Goal: Transaction & Acquisition: Purchase product/service

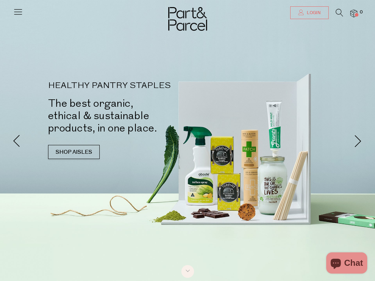
click at [318, 16] on span "Login" at bounding box center [313, 13] width 16 height 6
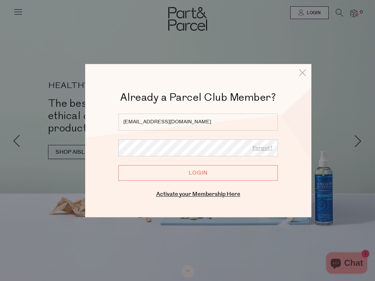
click at [207, 119] on input "tiaaberger@gmail.co" at bounding box center [197, 121] width 159 height 17
type input "tiaaberger@gmail.com"
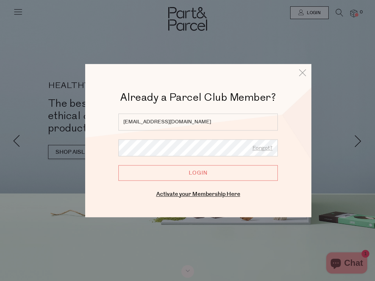
click at [198, 173] on input "Login" at bounding box center [197, 173] width 159 height 16
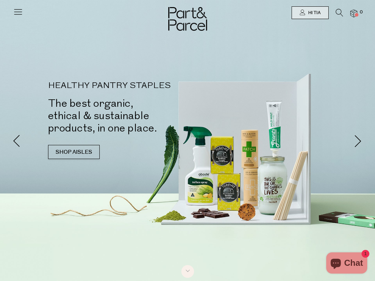
click at [340, 13] on icon at bounding box center [339, 13] width 7 height 8
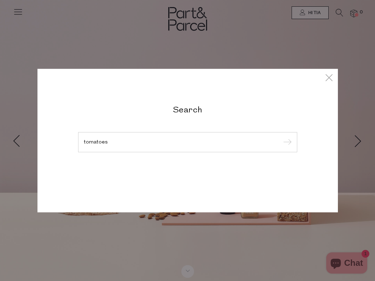
type input "tomatoes"
click at [286, 142] on input "submit" at bounding box center [286, 142] width 11 height 11
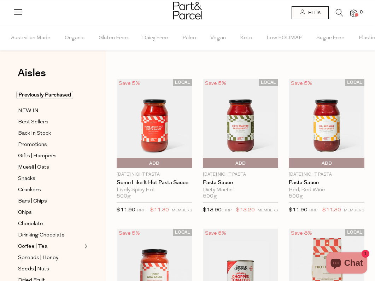
click at [320, 149] on img at bounding box center [327, 123] width 76 height 89
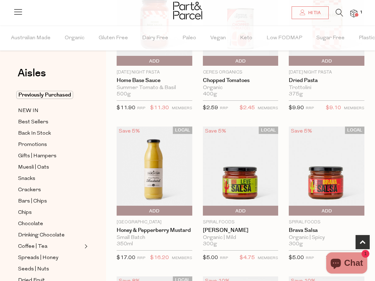
scroll to position [251, 0]
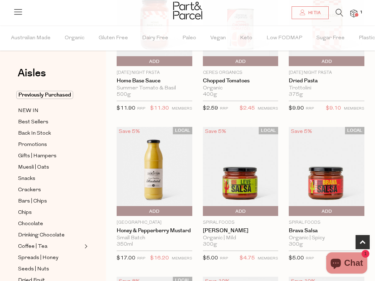
click at [166, 212] on span "Add To Parcel" at bounding box center [154, 211] width 72 height 11
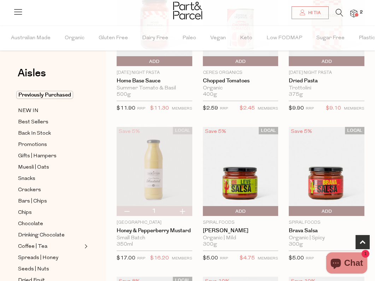
click at [126, 212] on button "button" at bounding box center [127, 211] width 20 height 10
type input "0"
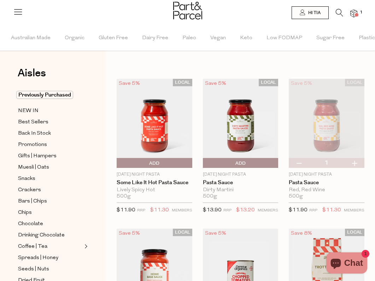
scroll to position [0, 0]
click at [338, 12] on icon at bounding box center [339, 13] width 7 height 8
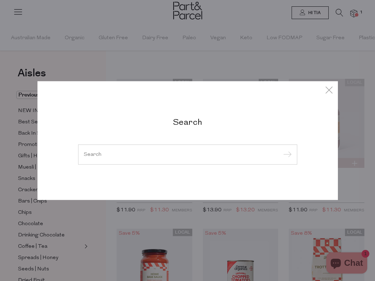
click at [165, 160] on div at bounding box center [187, 154] width 219 height 20
click at [116, 148] on div at bounding box center [187, 154] width 219 height 20
click at [97, 155] on input "search" at bounding box center [188, 154] width 208 height 5
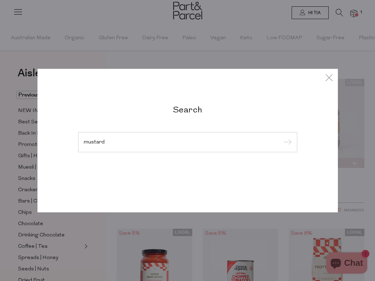
type input "mustard"
click at [286, 142] on input "submit" at bounding box center [286, 142] width 11 height 11
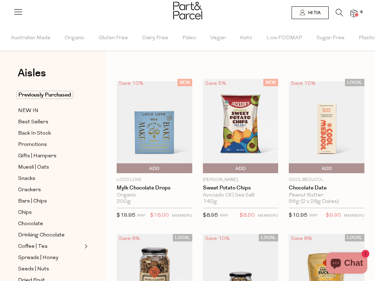
click at [337, 13] on icon at bounding box center [339, 13] width 7 height 8
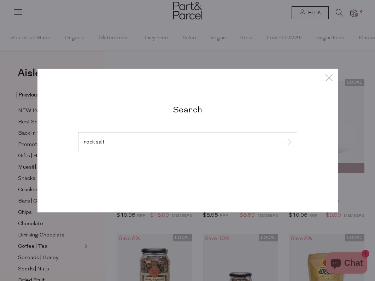
type input "rock salt"
click at [286, 142] on input "submit" at bounding box center [286, 142] width 11 height 11
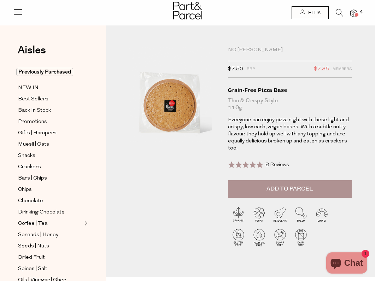
click at [343, 14] on li "4" at bounding box center [350, 14] width 14 height 10
click at [339, 14] on icon at bounding box center [339, 13] width 7 height 8
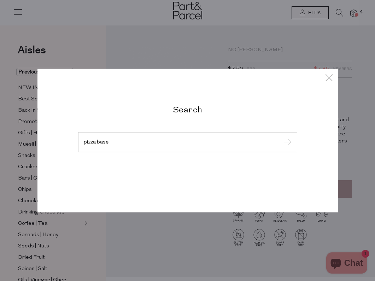
type input "pizza base"
click at [286, 142] on input "submit" at bounding box center [286, 142] width 11 height 11
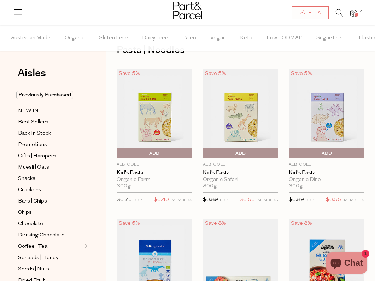
scroll to position [30, 0]
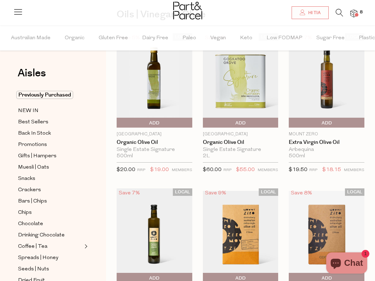
scroll to position [90, 0]
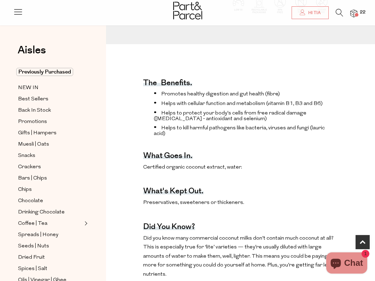
scroll to position [226, 0]
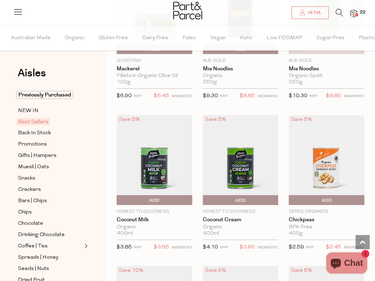
scroll to position [1038, 0]
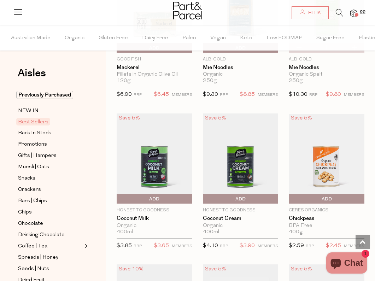
click at [221, 194] on span "Add To Parcel" at bounding box center [240, 199] width 72 height 11
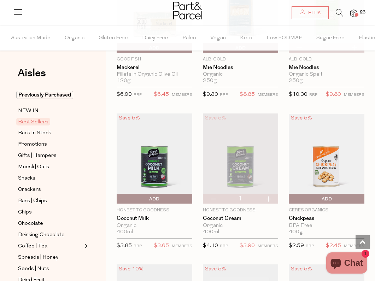
click at [267, 194] on button "button" at bounding box center [268, 199] width 20 height 10
type input "2"
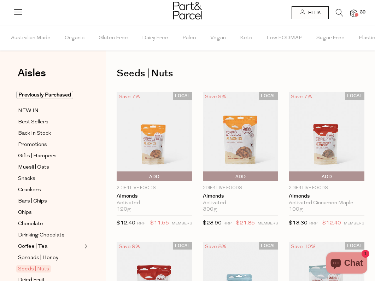
click at [303, 179] on span "Add To Parcel" at bounding box center [326, 176] width 72 height 11
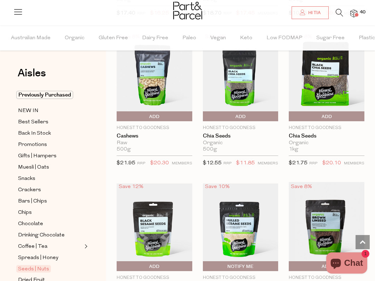
scroll to position [1257, 0]
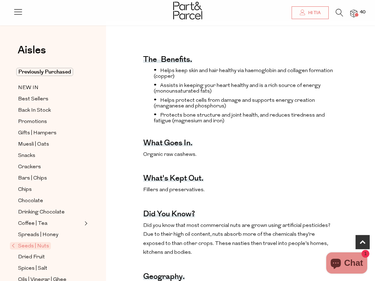
scroll to position [274, 0]
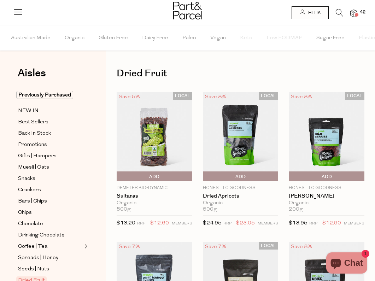
click at [118, 178] on span "Add To Parcel" at bounding box center [118, 176] width 0 height 11
